Goal: Information Seeking & Learning: Learn about a topic

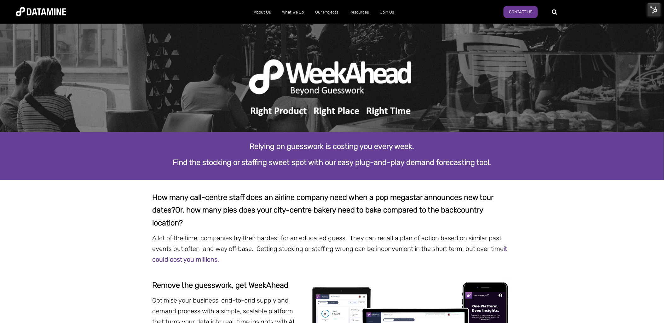
drag, startPoint x: 540, startPoint y: 203, endPoint x: 468, endPoint y: 213, distance: 72.8
click at [468, 213] on span "Or, how many pies does your city-centre bakery need to bake compared to the bac…" at bounding box center [318, 217] width 331 height 22
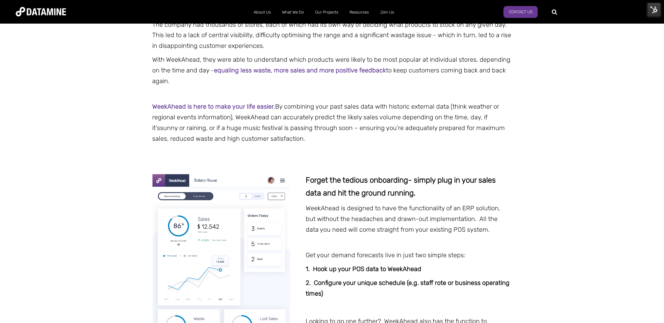
scroll to position [393, 0]
